Goal: Task Accomplishment & Management: Manage account settings

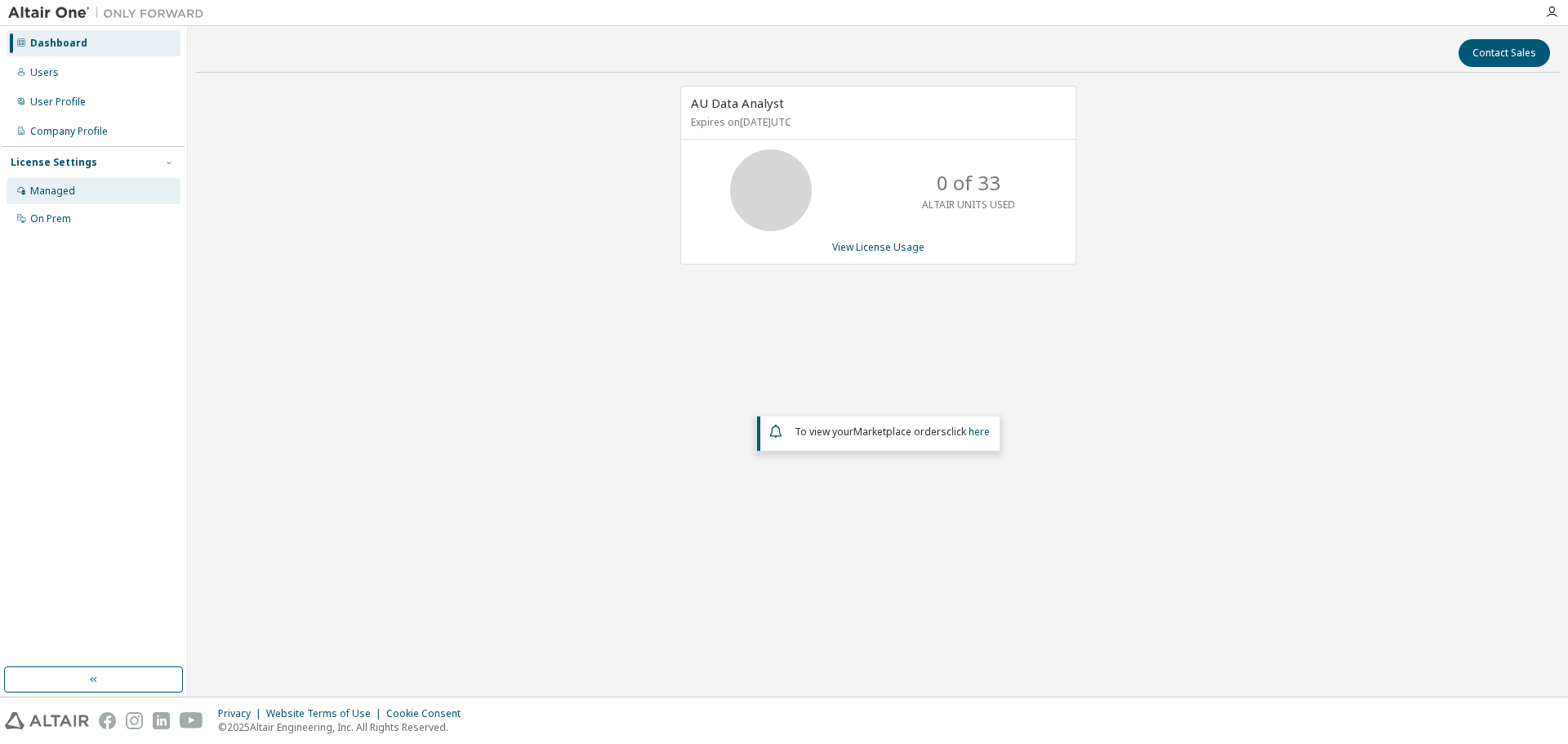
click at [135, 191] on div "Managed" at bounding box center [93, 191] width 174 height 26
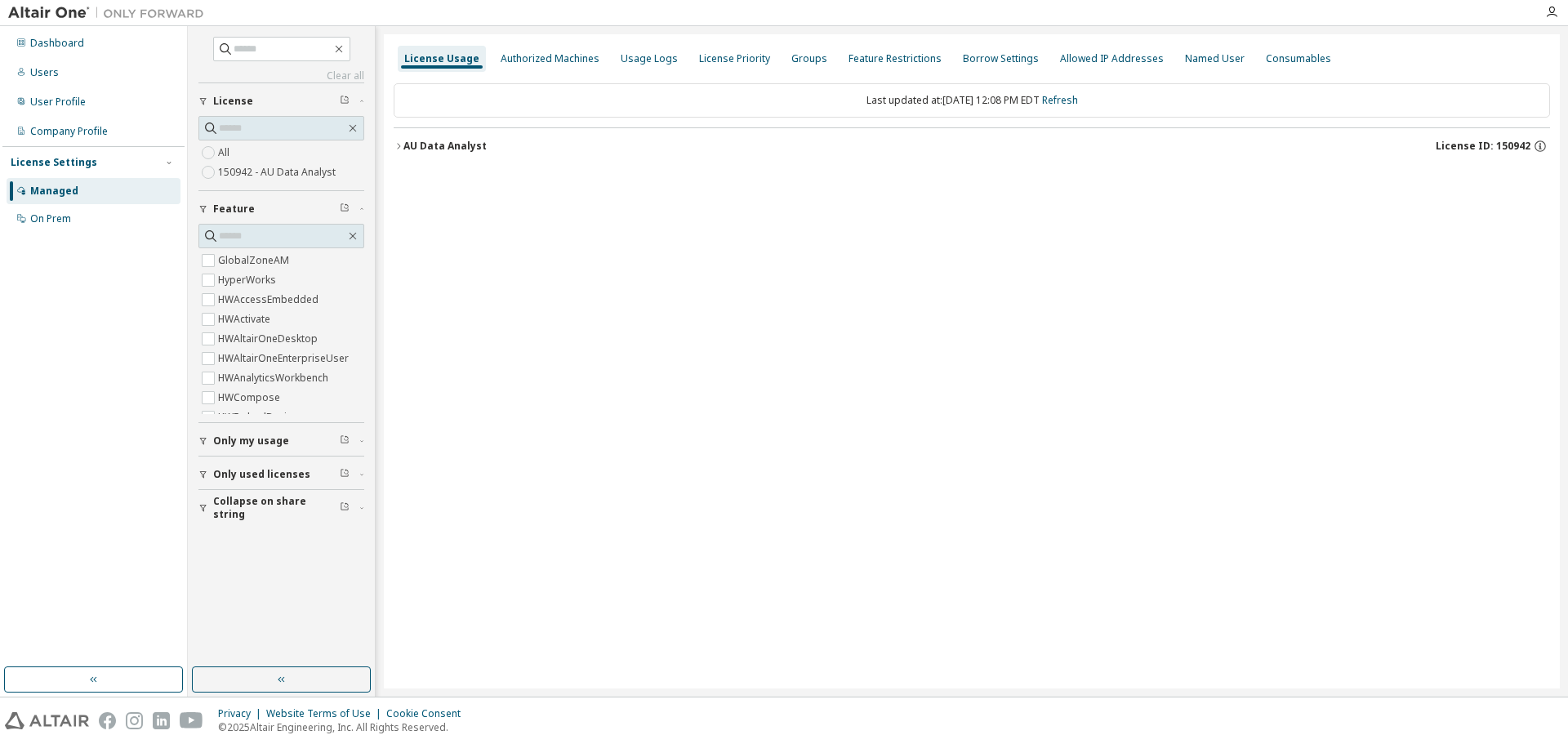
click at [65, 118] on div "Dashboard Users User Profile Company Profile License Settings Managed On Prem" at bounding box center [94, 132] width 183 height 205
click at [63, 104] on div "User Profile" at bounding box center [57, 102] width 55 height 13
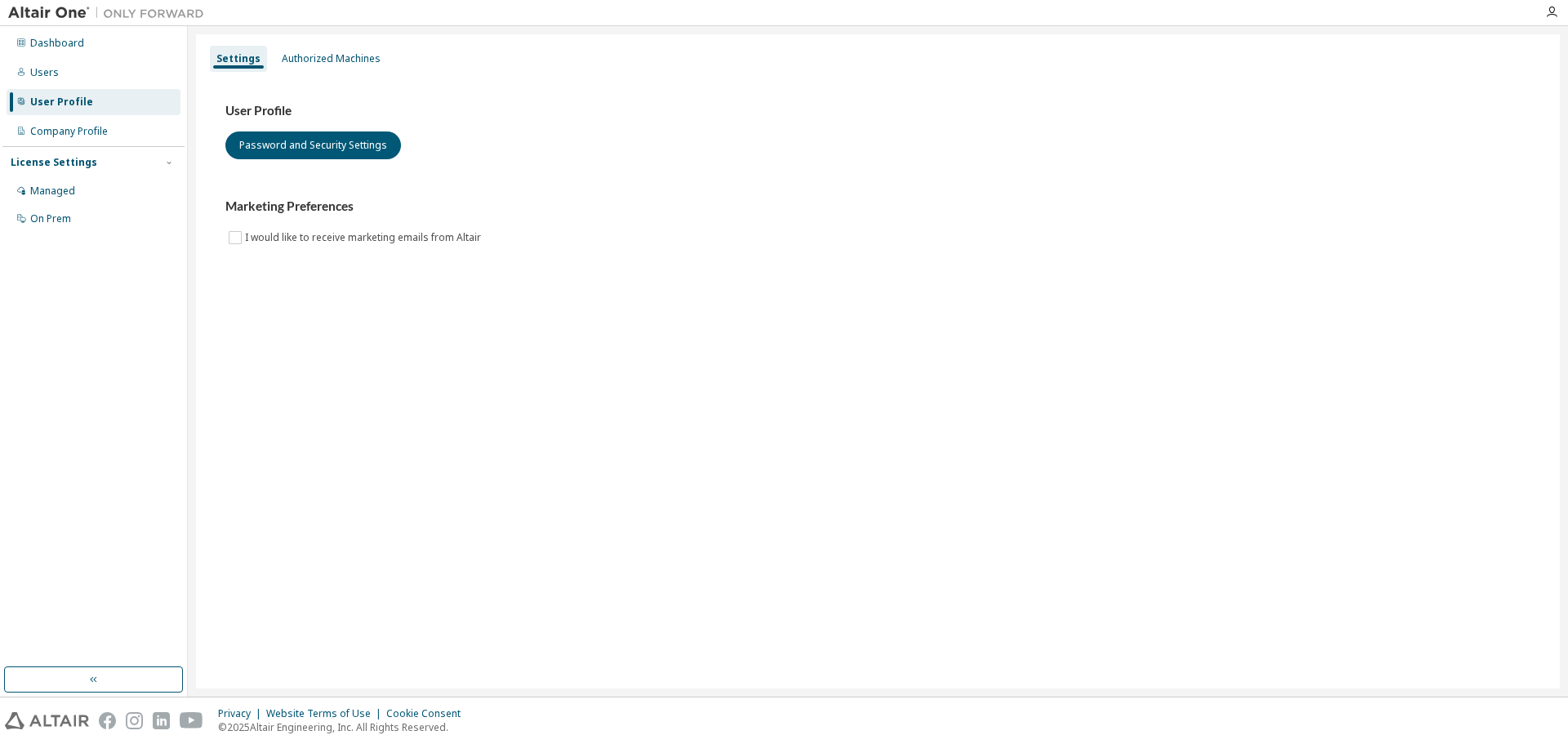
click at [409, 30] on div "Settings Authorized Machines User Profile Password and Security Settings Market…" at bounding box center [877, 361] width 1380 height 670
click at [373, 49] on div "Authorized Machines" at bounding box center [332, 59] width 112 height 26
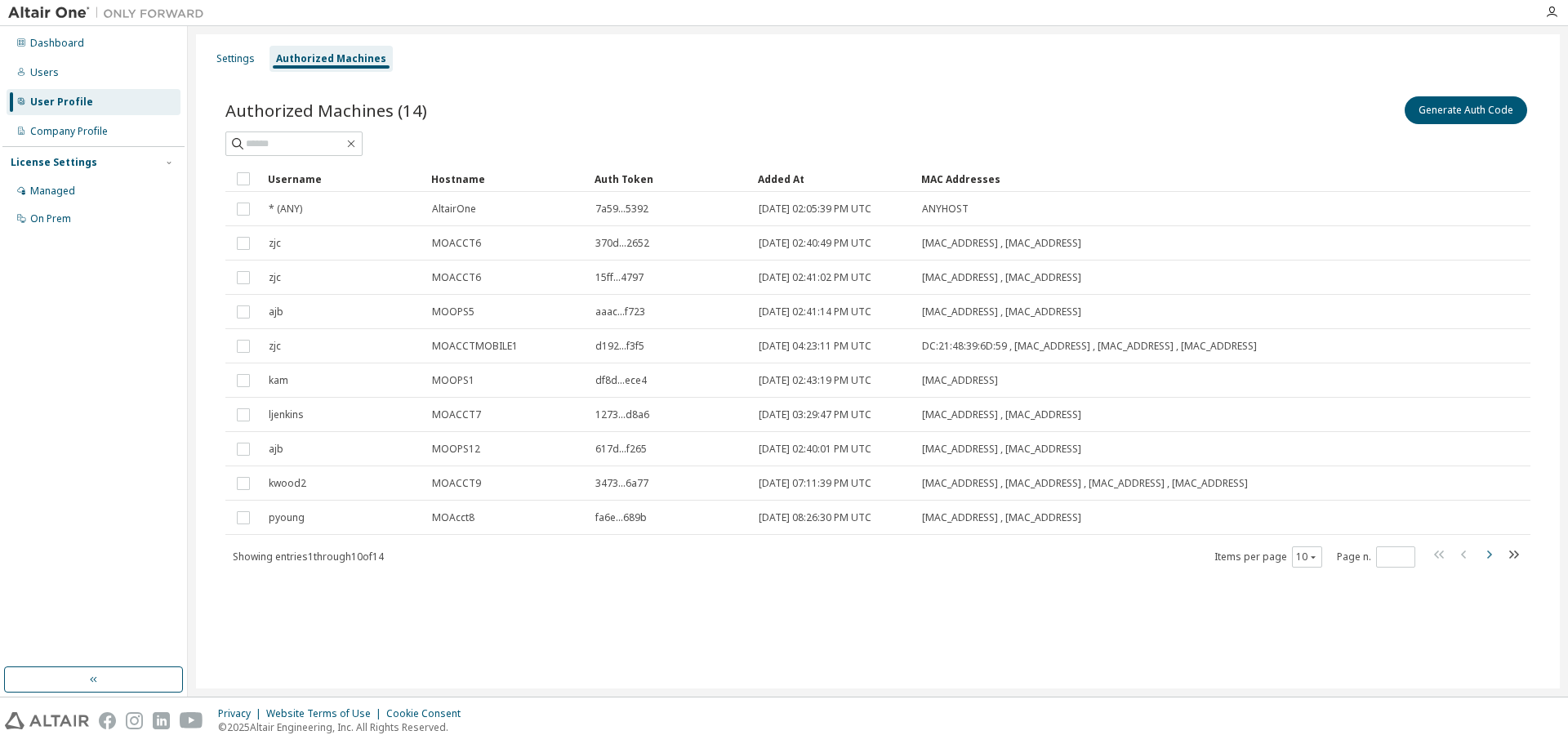
click at [1493, 562] on icon "button" at bounding box center [1489, 554] width 19 height 19
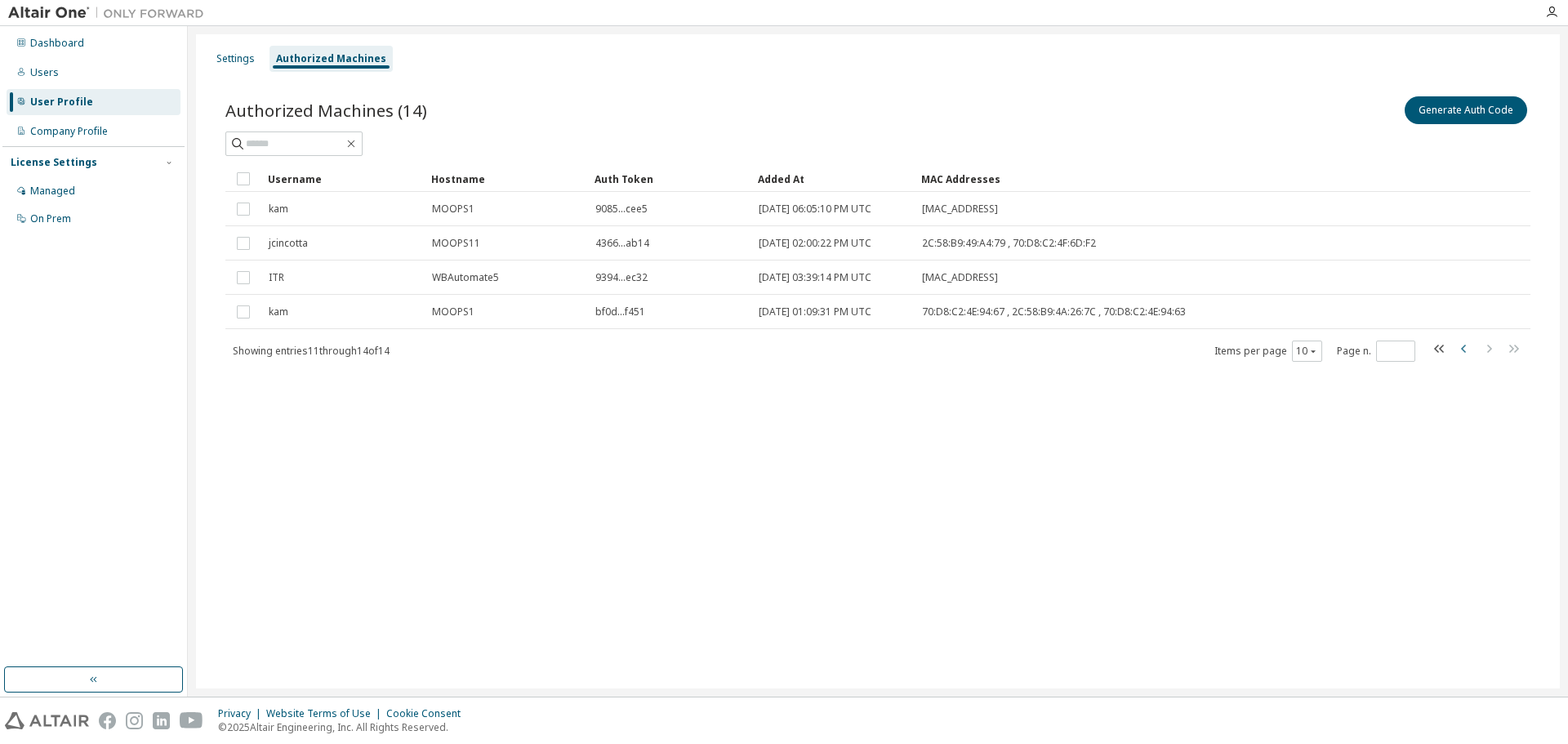
click at [1467, 345] on icon "button" at bounding box center [1464, 348] width 19 height 19
type input "*"
